Goal: Task Accomplishment & Management: Manage account settings

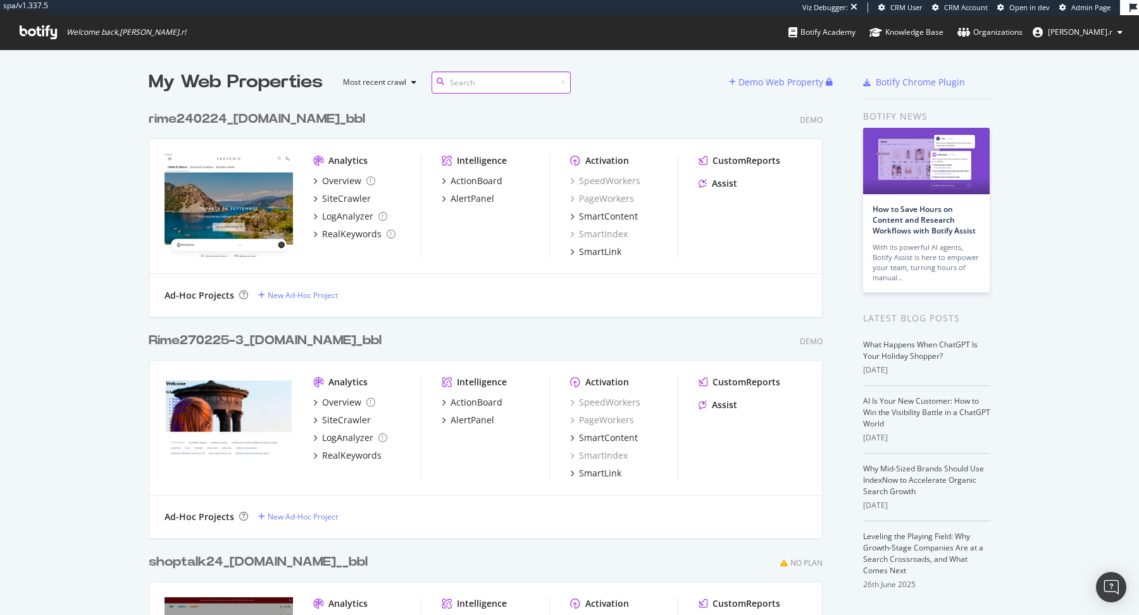
scroll to position [9695, 683]
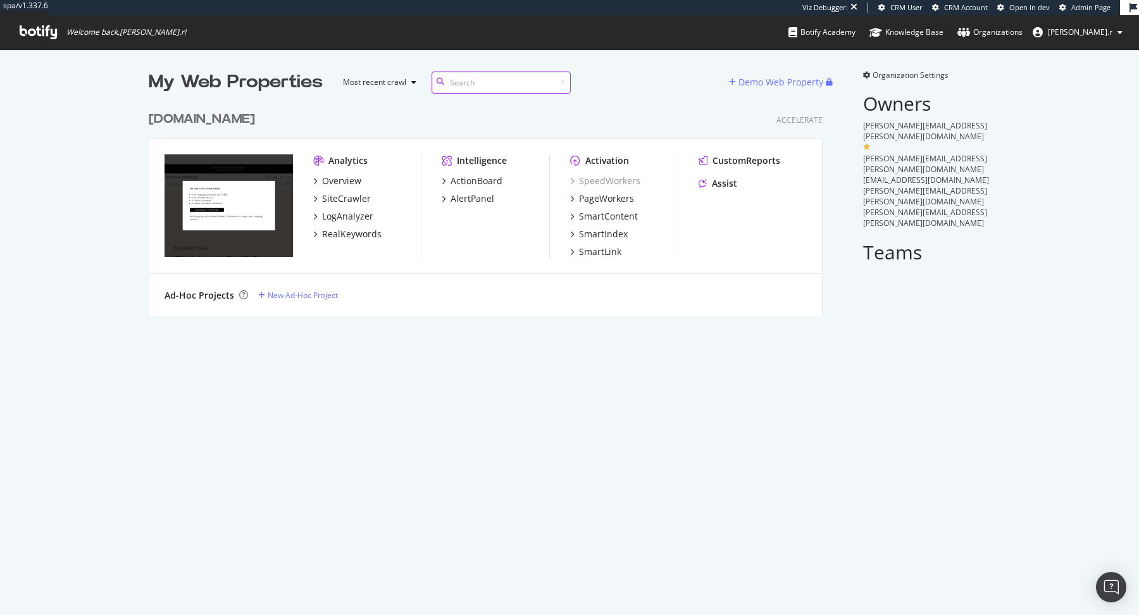
scroll to position [221, 683]
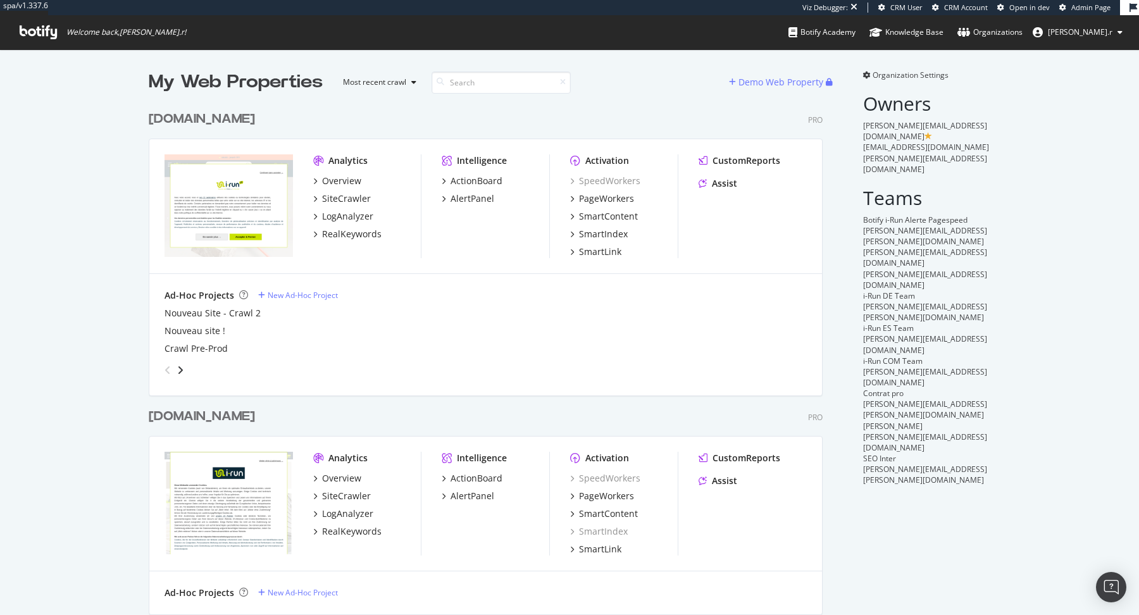
scroll to position [1918, 683]
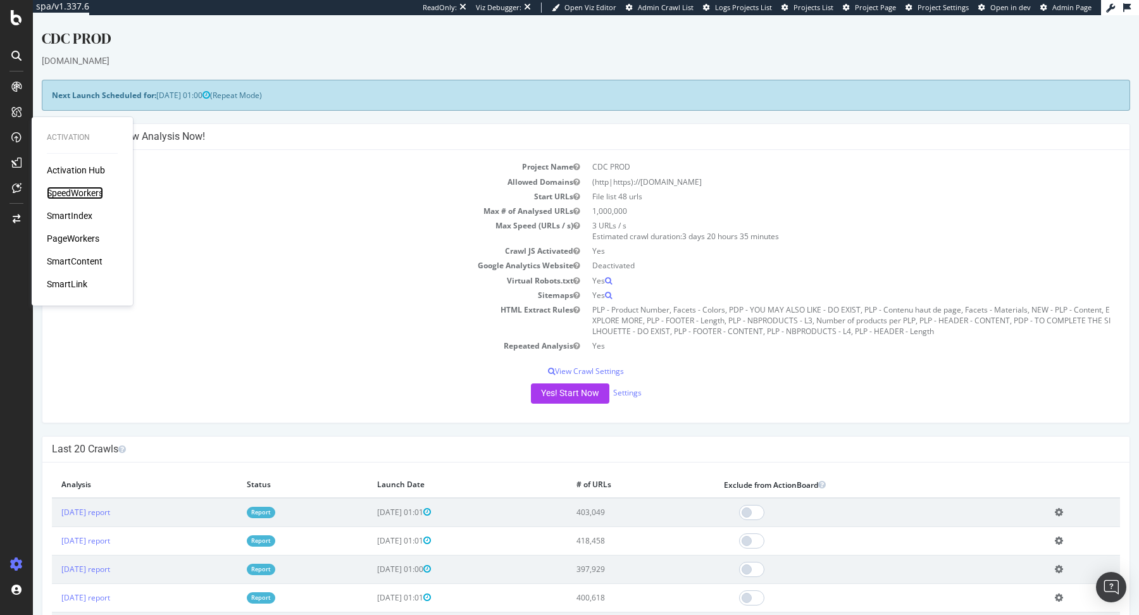
click at [88, 196] on div "SpeedWorkers" at bounding box center [75, 193] width 56 height 13
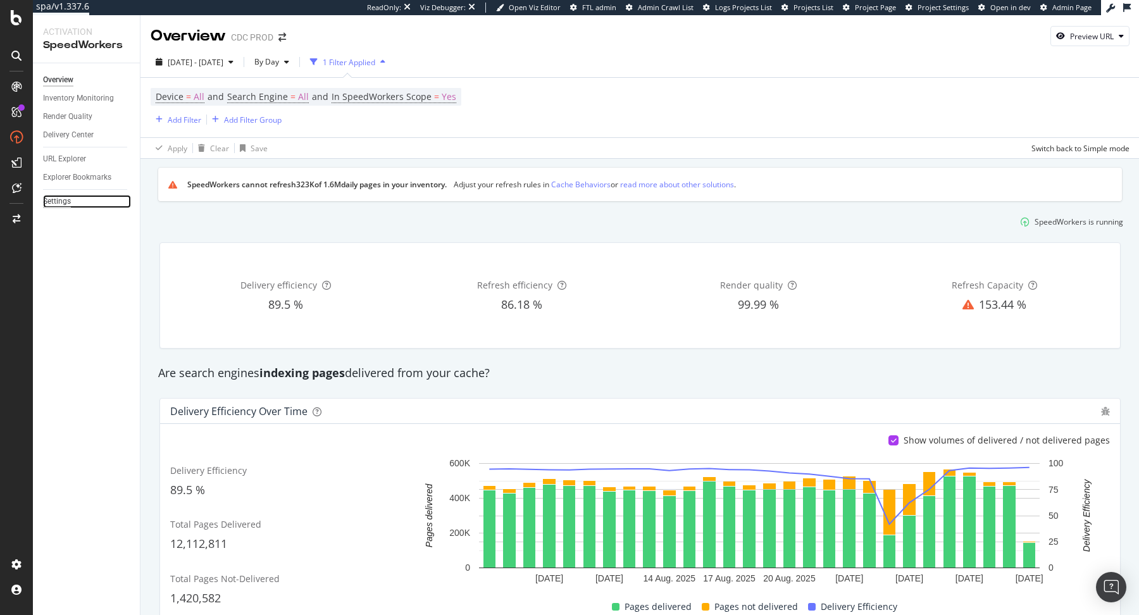
click at [70, 206] on div "Settings" at bounding box center [57, 201] width 28 height 13
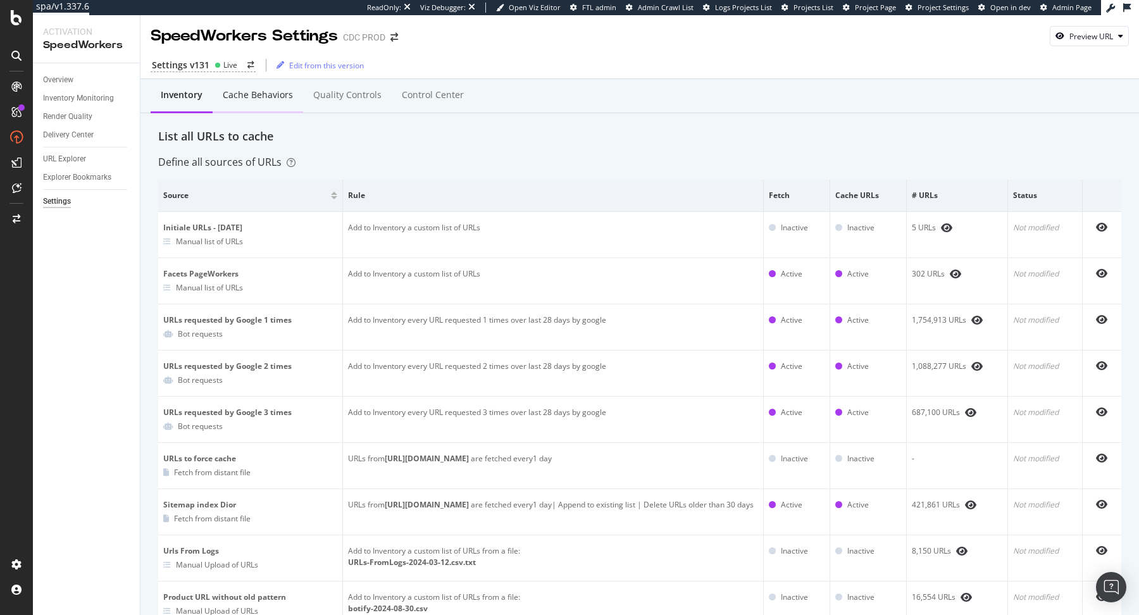
click at [271, 104] on div "Cache behaviors" at bounding box center [258, 95] width 90 height 35
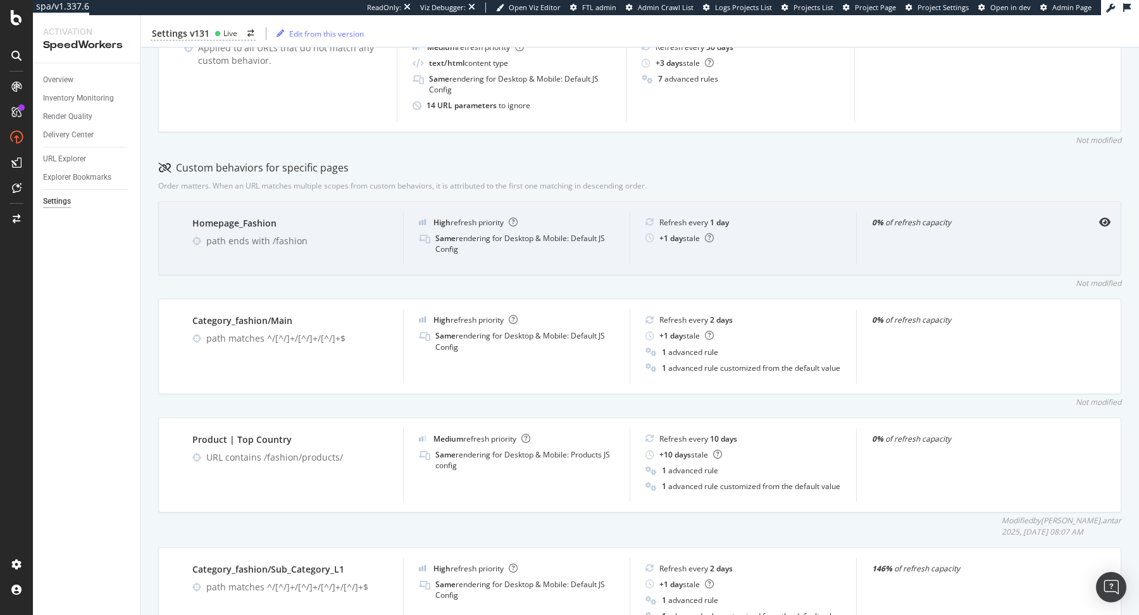
scroll to position [301, 0]
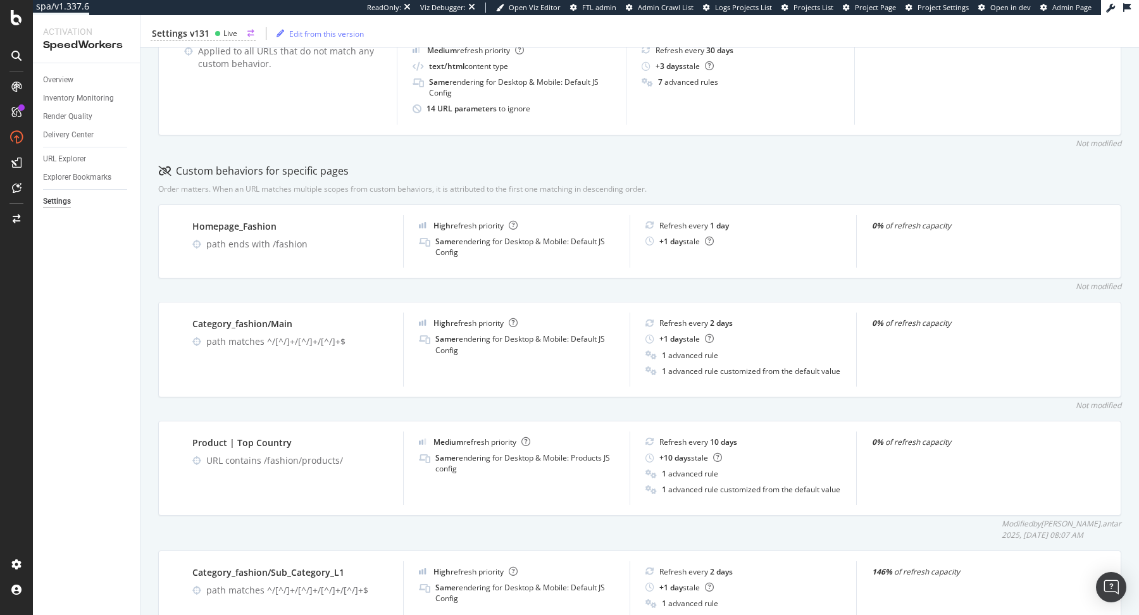
click at [234, 34] on div "Live" at bounding box center [230, 33] width 14 height 11
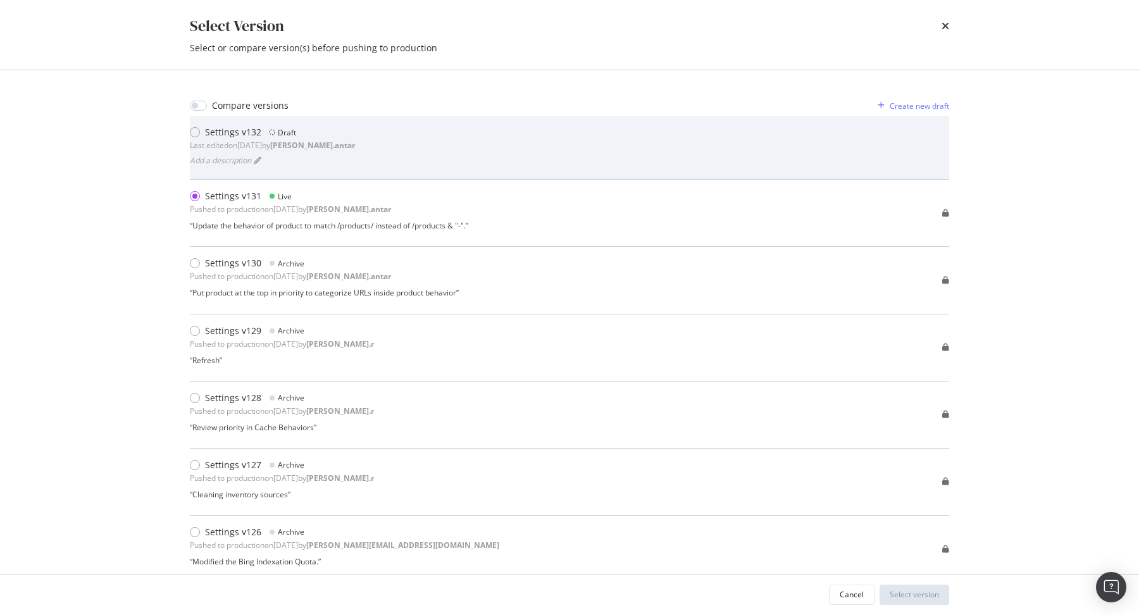
click at [389, 150] on div "Settings v132 Draft Last edited on 2025 Sep 1st by alexandre.antar Add a descri…" at bounding box center [569, 147] width 759 height 43
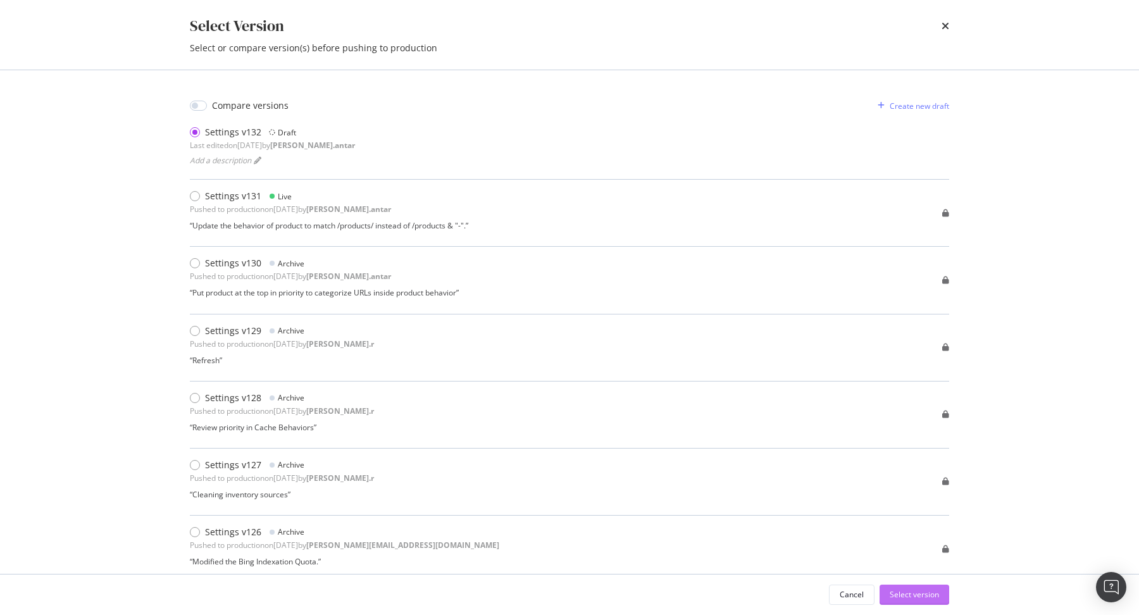
click at [916, 603] on div "Select version" at bounding box center [914, 594] width 49 height 19
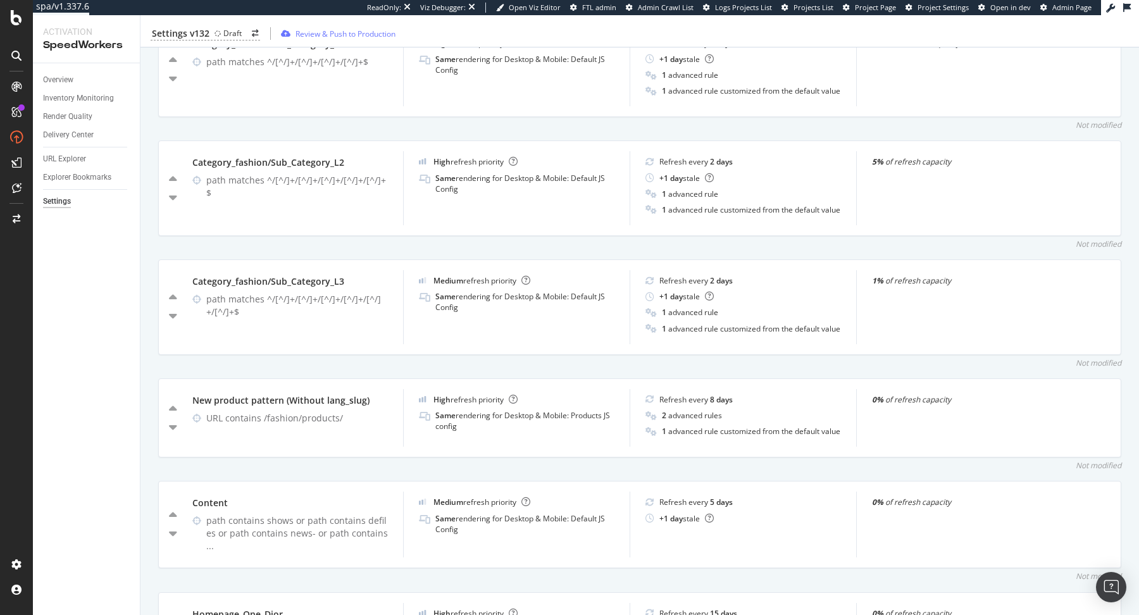
scroll to position [831, 0]
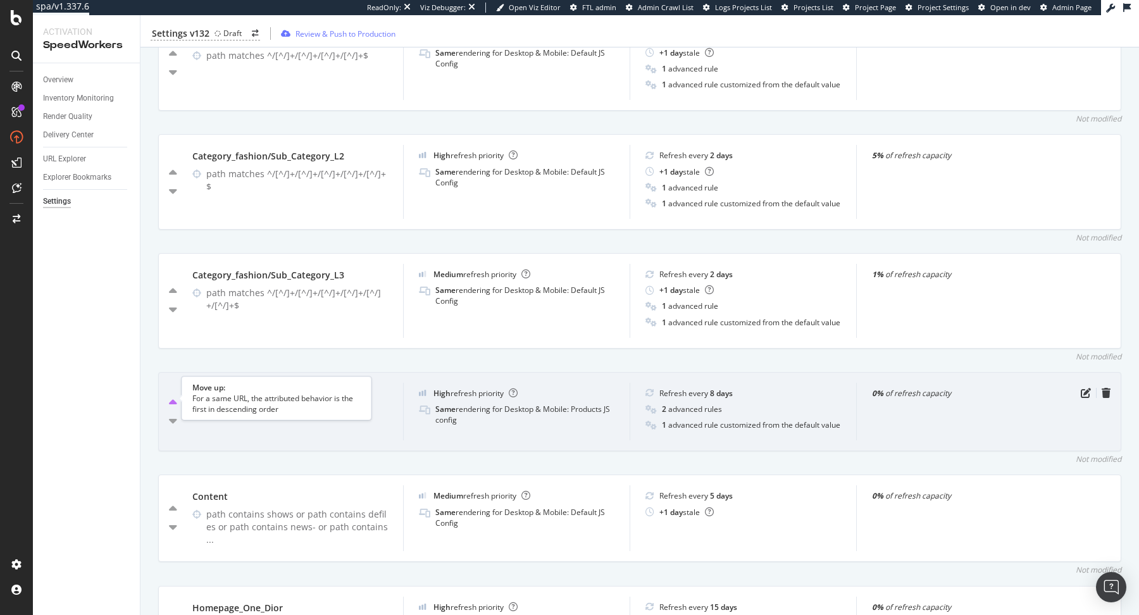
click at [172, 398] on icon "caret-up" at bounding box center [173, 403] width 8 height 13
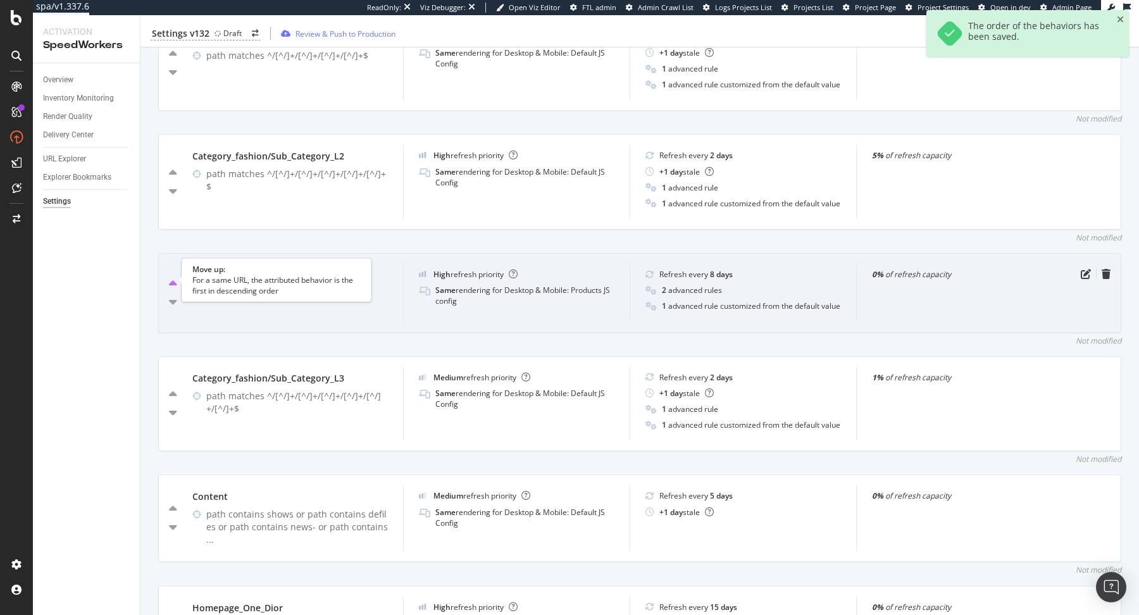
click at [170, 279] on icon "caret-up" at bounding box center [173, 284] width 8 height 13
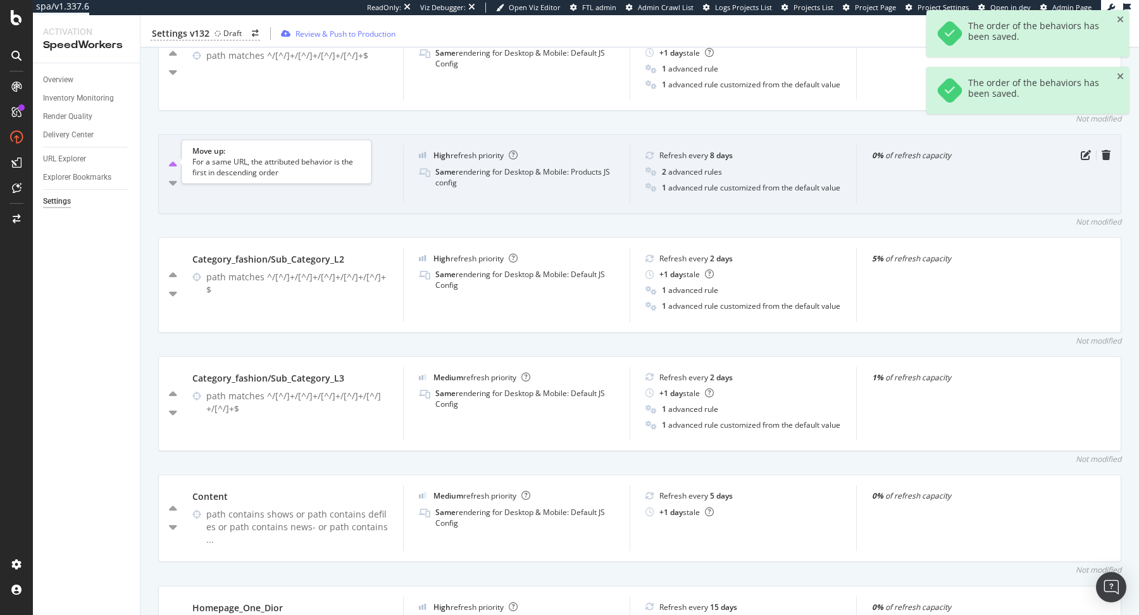
click at [172, 162] on icon "caret-up" at bounding box center [173, 165] width 8 height 13
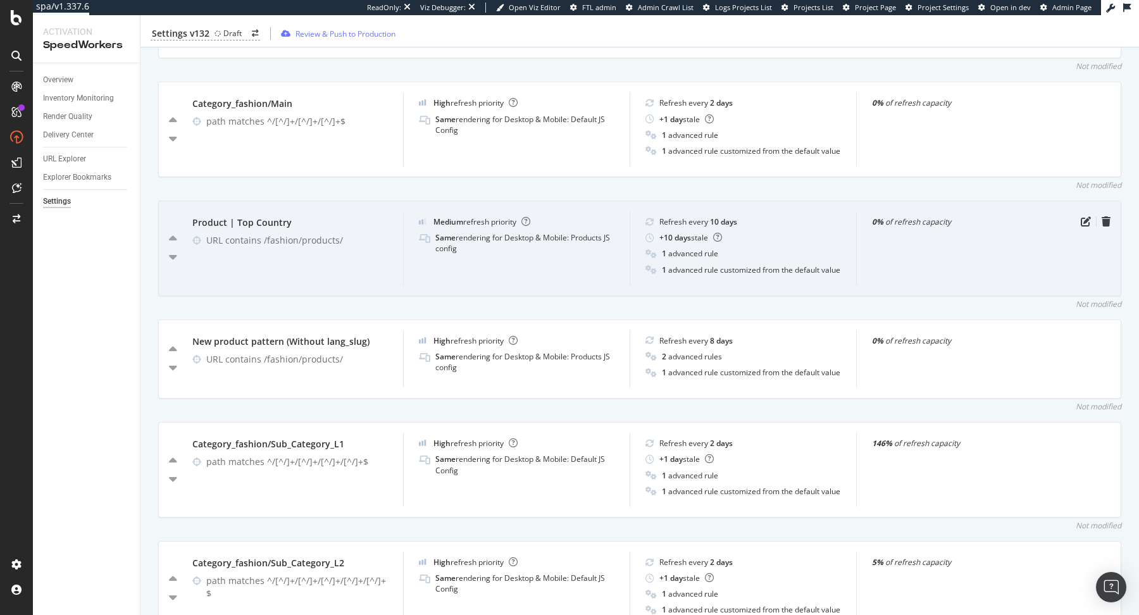
scroll to position [534, 0]
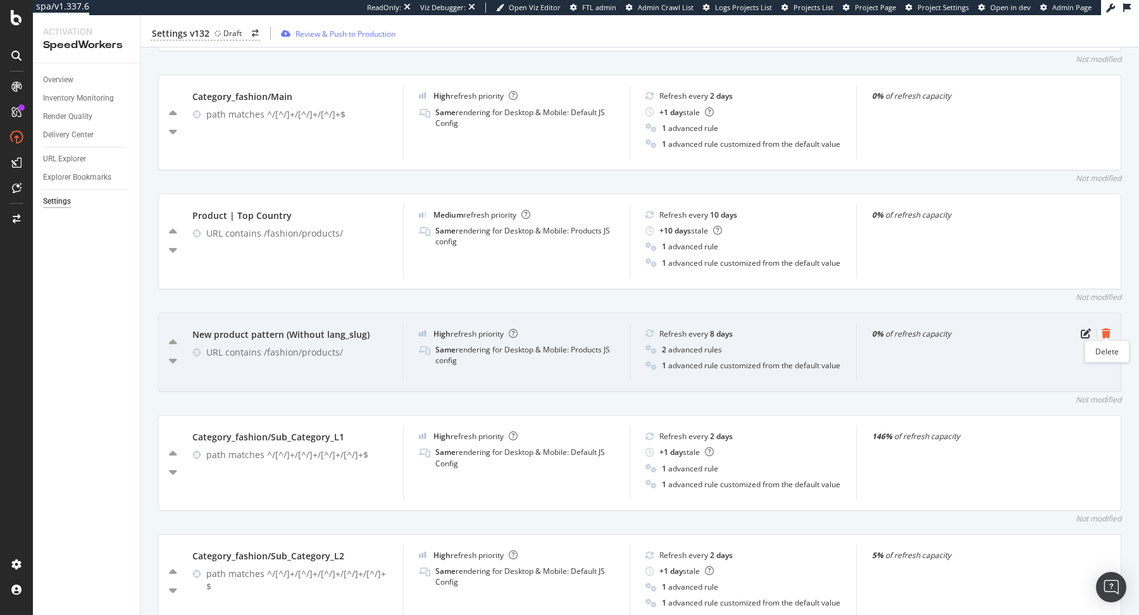
click at [1107, 334] on icon "trash" at bounding box center [1106, 333] width 9 height 10
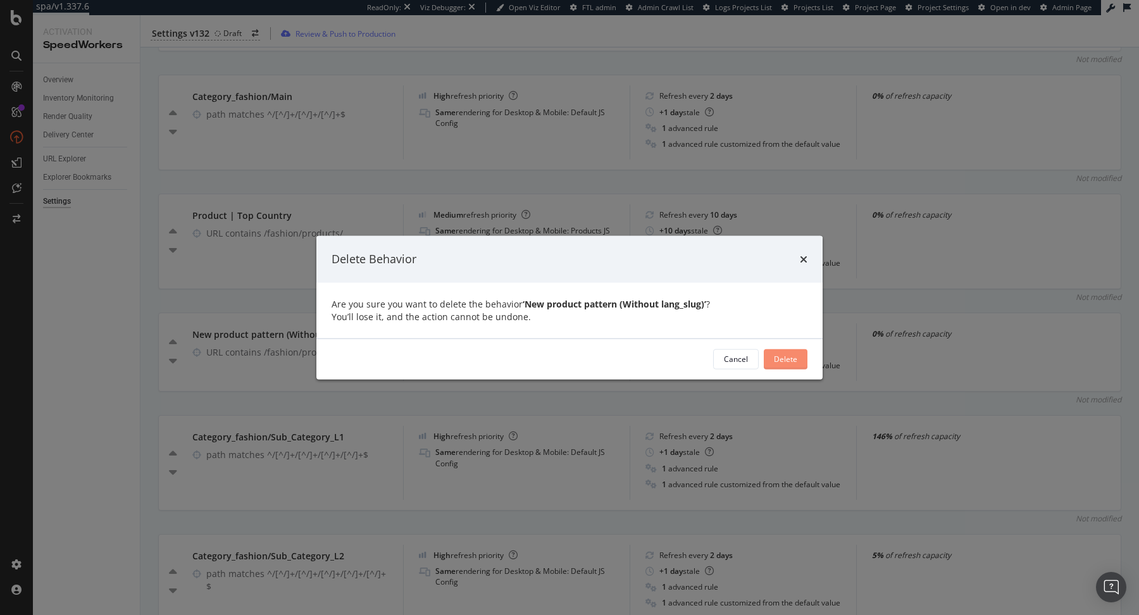
click at [793, 359] on div "Delete" at bounding box center [785, 359] width 23 height 11
